Goal: Task Accomplishment & Management: Manage account settings

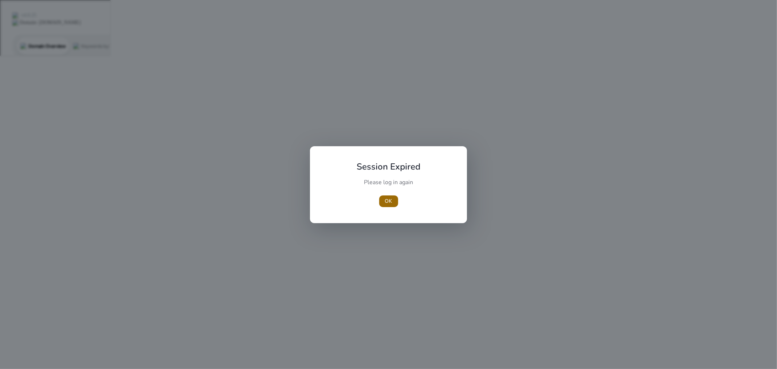
click at [388, 202] on span "OK" at bounding box center [388, 201] width 7 height 8
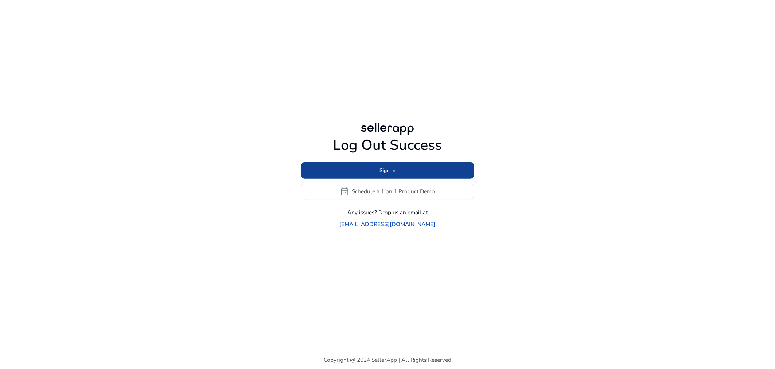
click at [382, 174] on span "Sign In" at bounding box center [387, 171] width 16 height 8
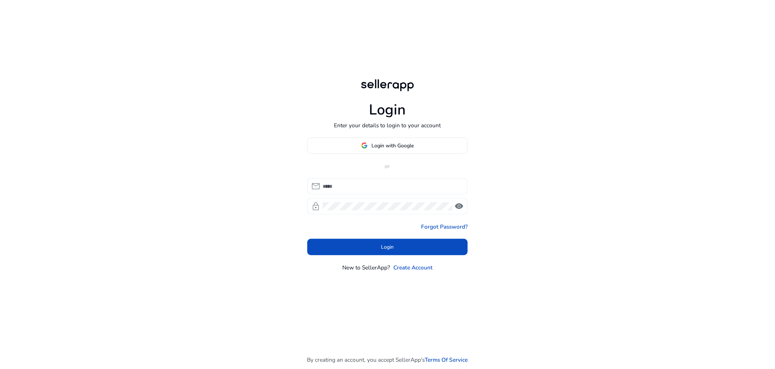
type input "**********"
click at [394, 147] on span "Login with Google" at bounding box center [392, 146] width 42 height 8
